Goal: Transaction & Acquisition: Purchase product/service

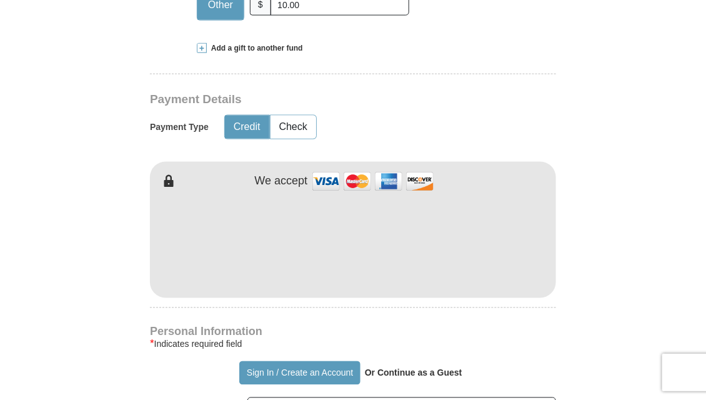
scroll to position [527, 0]
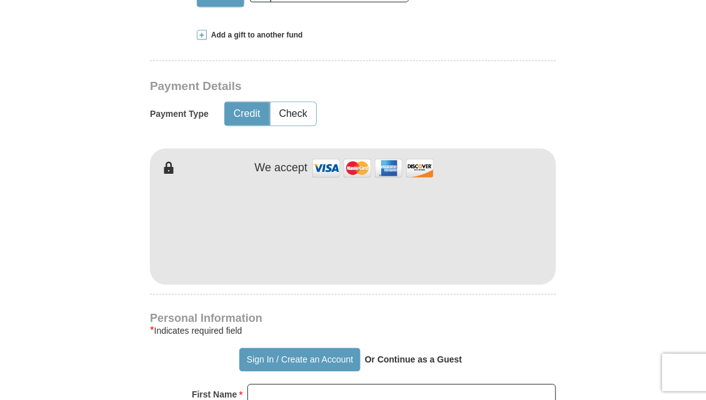
type input "10.00"
type input "[PERSON_NAME]"
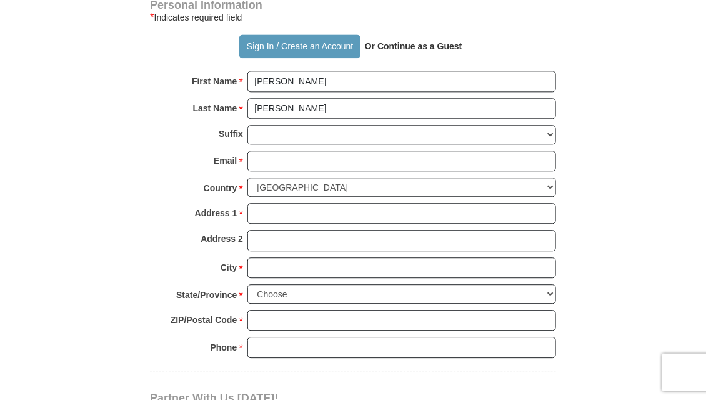
scroll to position [843, 0]
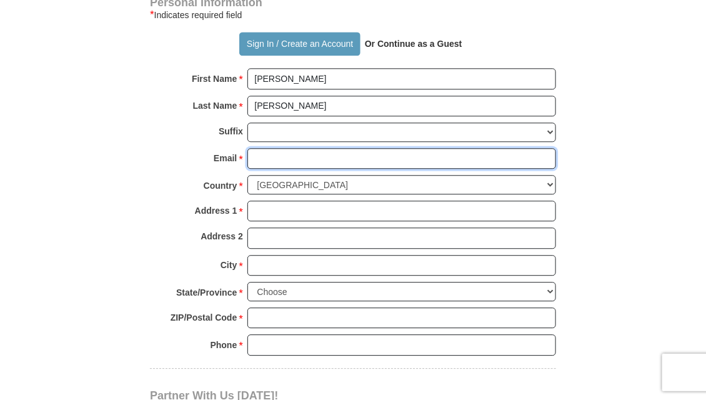
click at [287, 152] on input "Email *" at bounding box center [401, 158] width 309 height 21
type input "[EMAIL_ADDRESS][DOMAIN_NAME]"
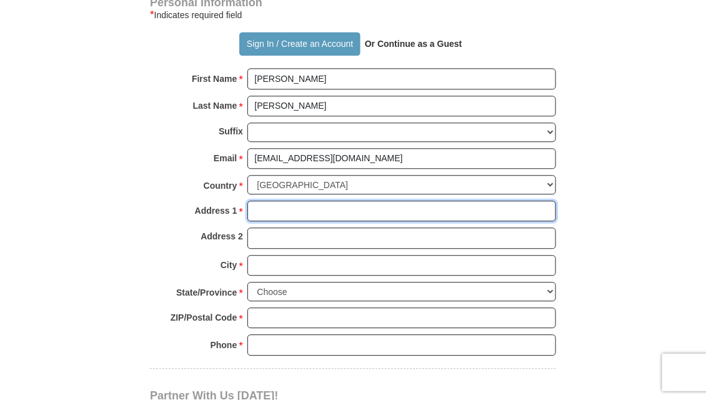
type input "[STREET_ADDRESS]"
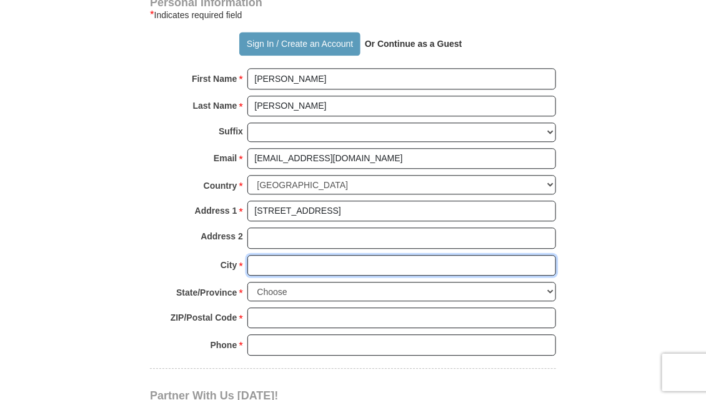
type input "[GEOGRAPHIC_DATA]"
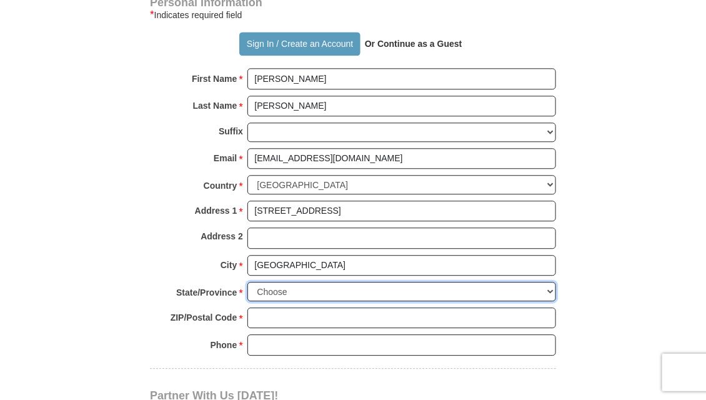
select select "NY"
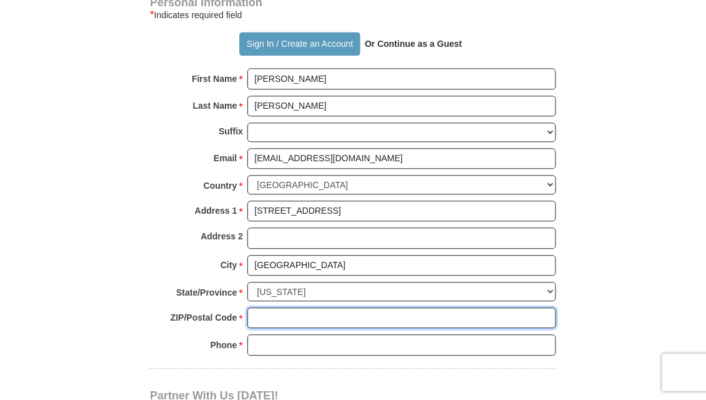
type input "10598-3427"
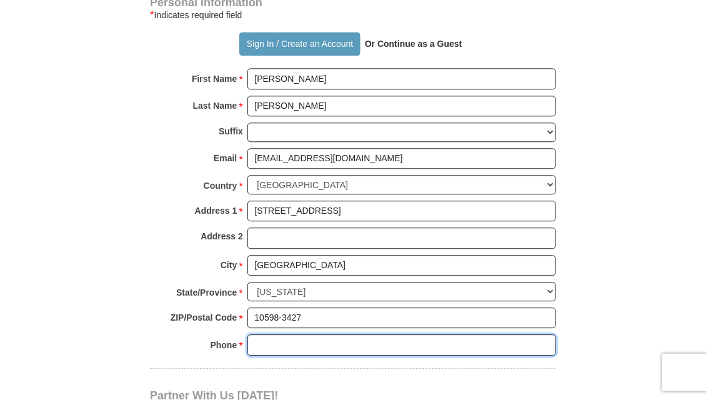
type input "9142153863"
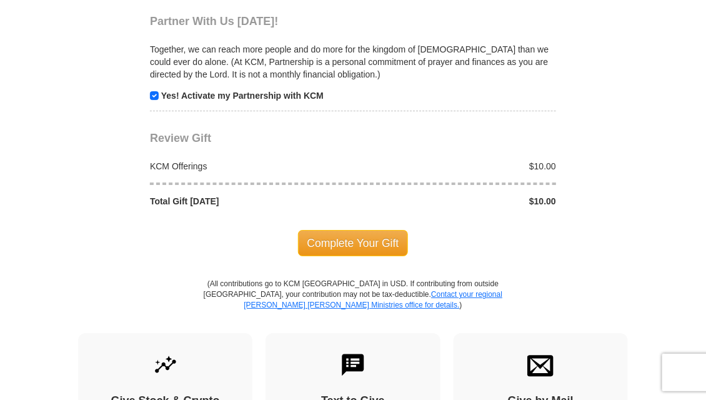
scroll to position [1217, 0]
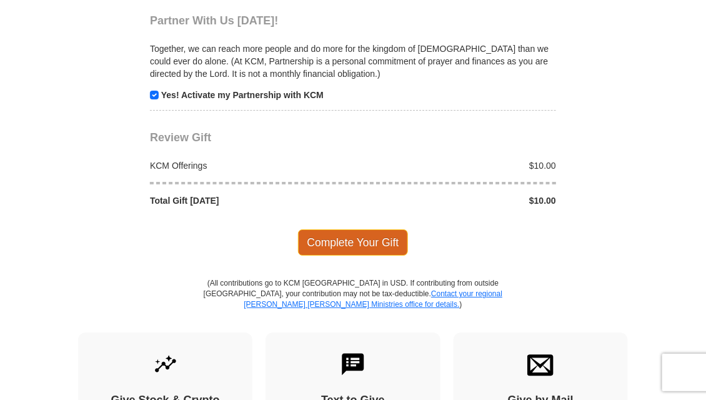
click at [382, 229] on span "Complete Your Gift" at bounding box center [353, 242] width 111 height 26
